Goal: Obtain resource: Download file/media

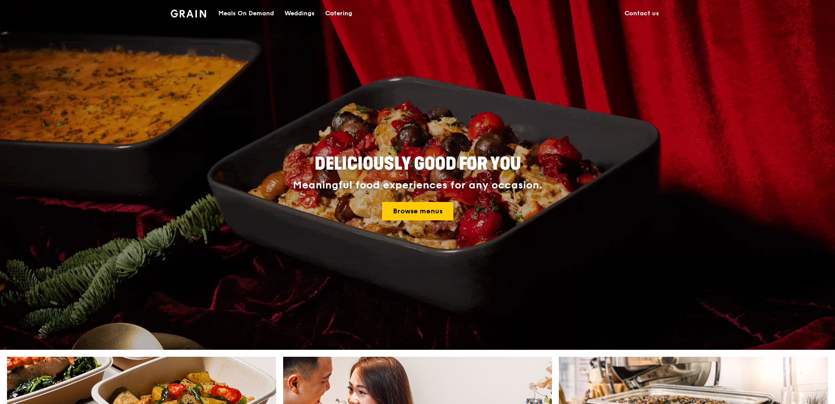
click at [344, 13] on div "Catering" at bounding box center [338, 13] width 27 height 26
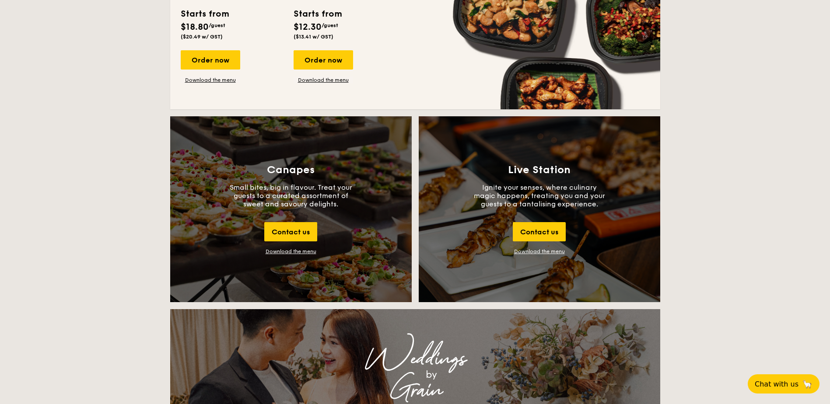
scroll to position [832, 0]
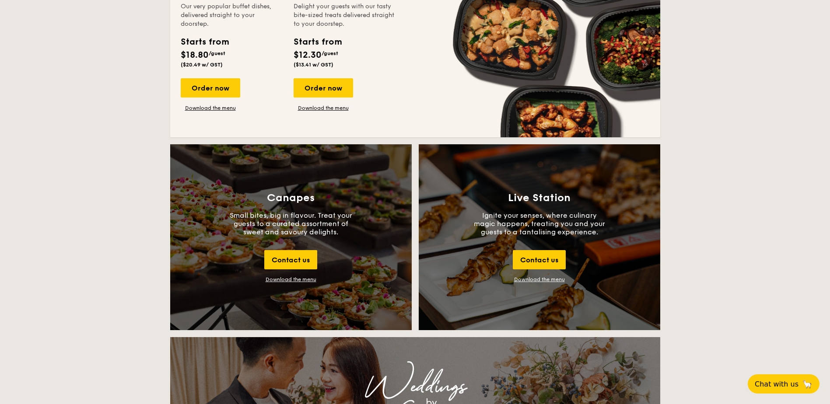
click at [541, 280] on link "Download the menu" at bounding box center [539, 280] width 51 height 6
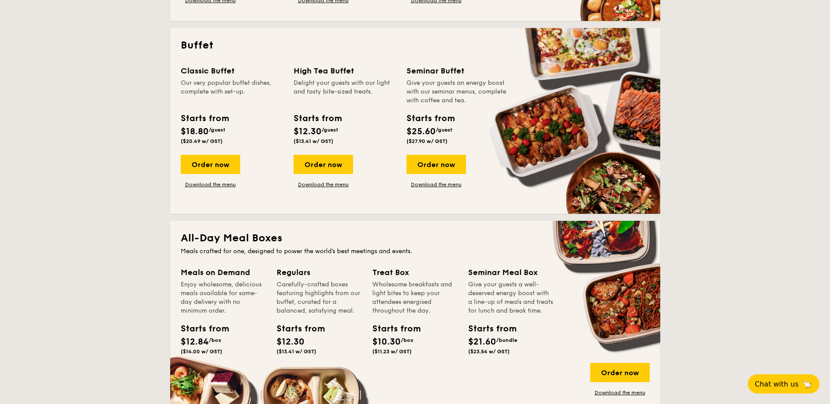
scroll to position [263, 0]
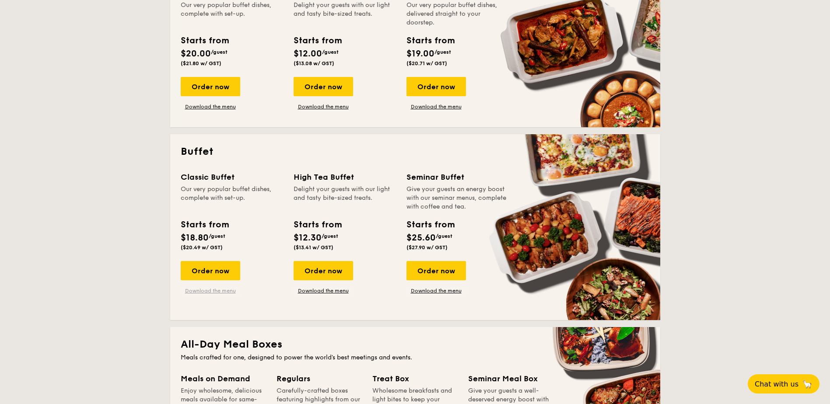
click at [212, 291] on link "Download the menu" at bounding box center [211, 291] width 60 height 7
